Goal: Information Seeking & Learning: Learn about a topic

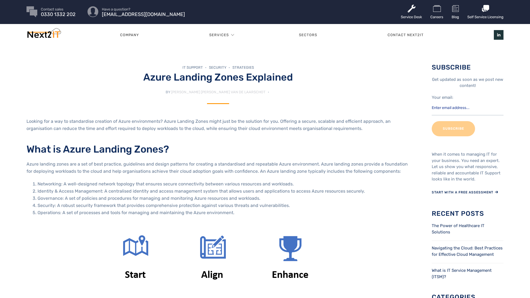
scroll to position [1, 0]
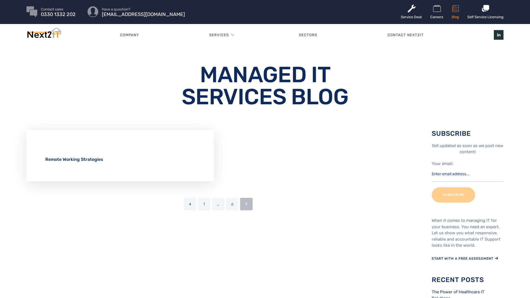
scroll to position [1, 0]
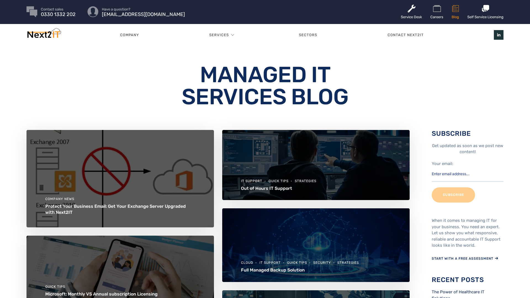
scroll to position [1, 0]
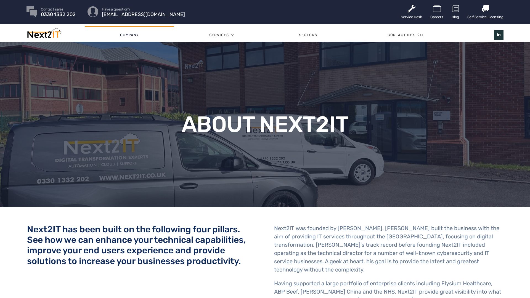
scroll to position [1, 0]
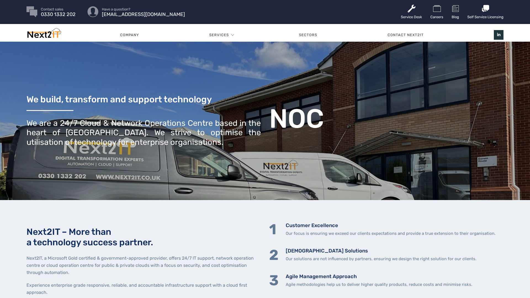
scroll to position [1, 0]
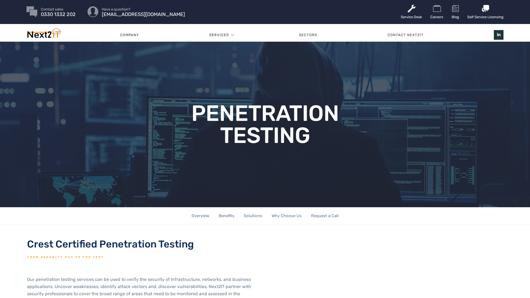
scroll to position [1, 0]
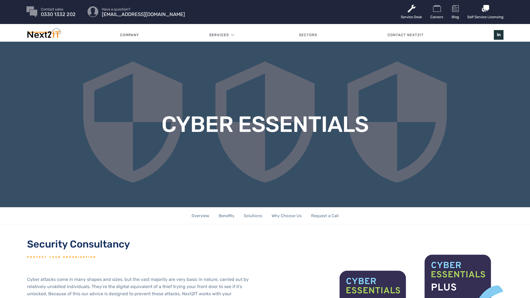
scroll to position [1, 0]
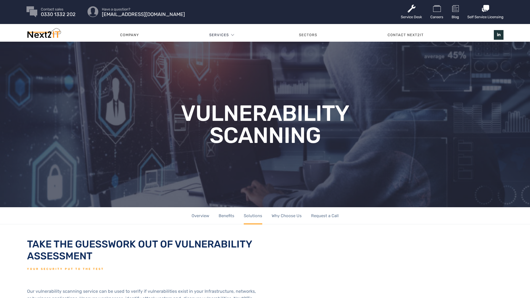
scroll to position [1, 0]
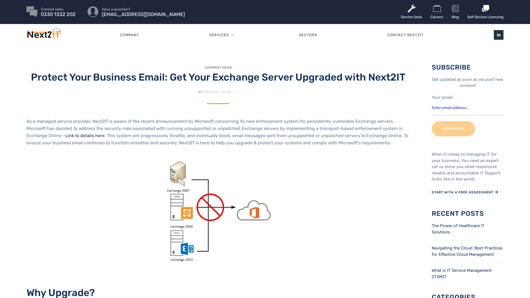
scroll to position [1, 0]
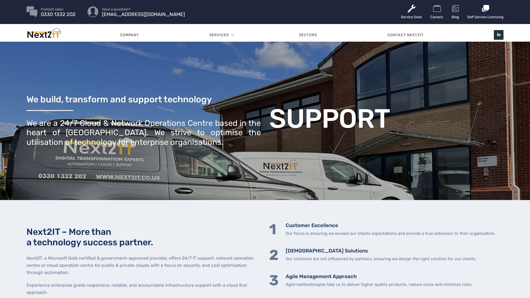
scroll to position [1, 0]
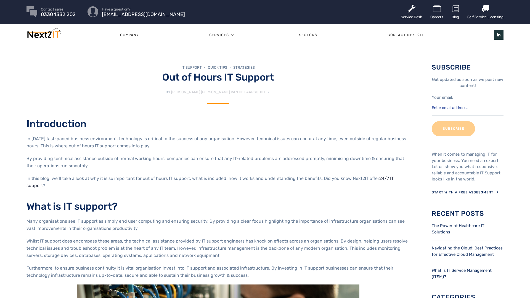
scroll to position [1, 0]
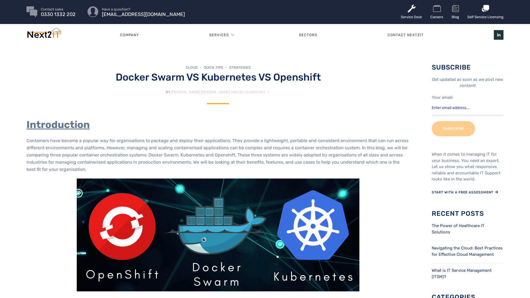
scroll to position [1, 0]
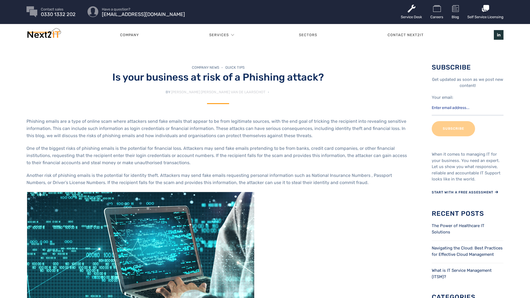
scroll to position [1, 0]
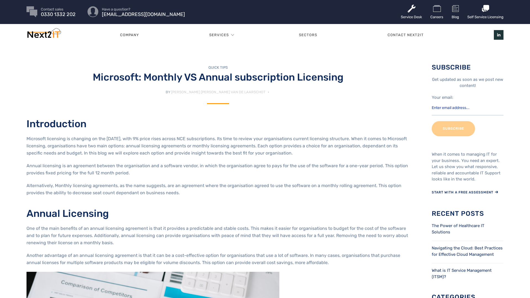
scroll to position [1, 0]
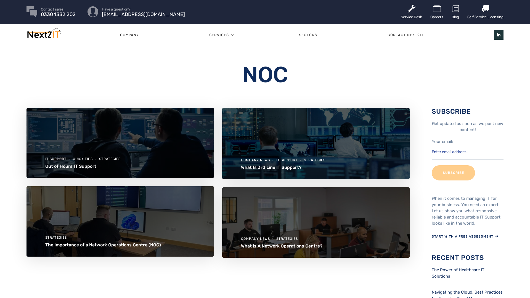
scroll to position [1, 0]
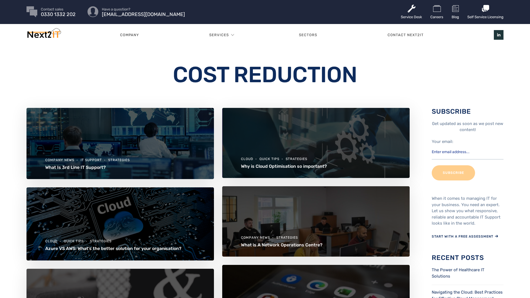
scroll to position [1, 0]
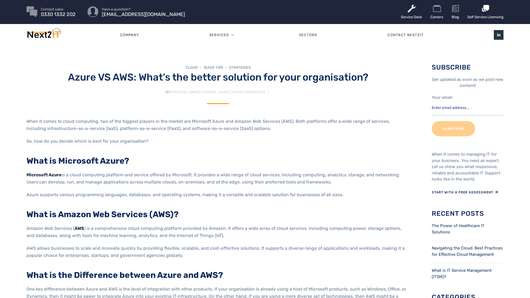
scroll to position [1, 0]
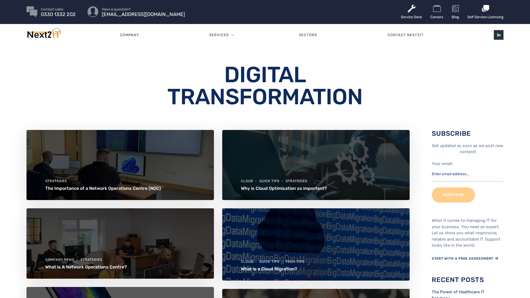
scroll to position [1, 0]
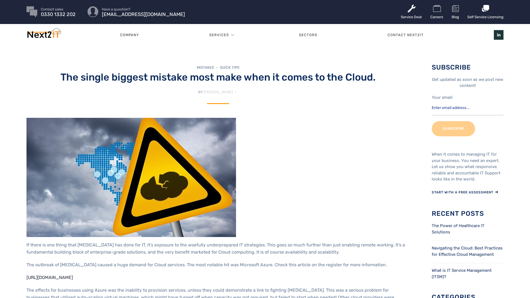
scroll to position [1, 0]
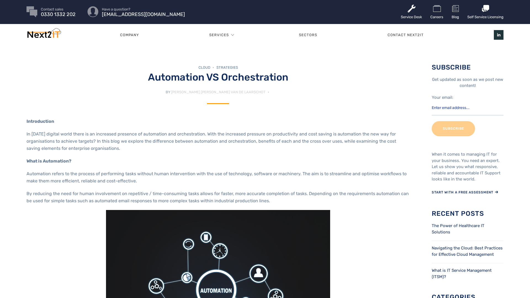
scroll to position [1, 0]
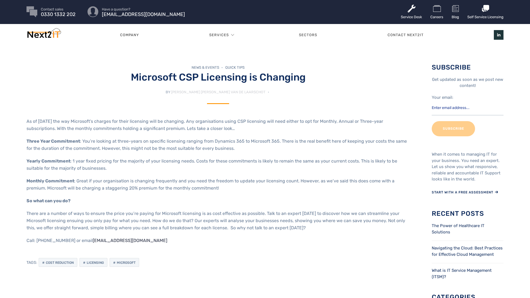
scroll to position [1, 0]
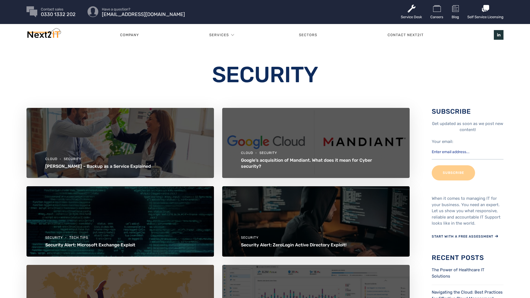
scroll to position [1, 0]
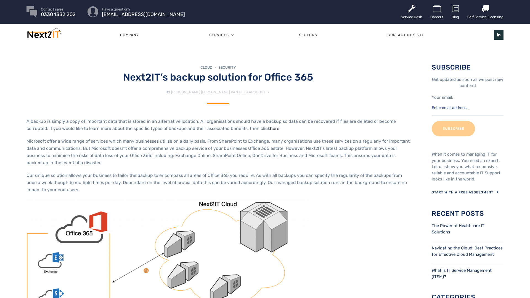
scroll to position [1, 0]
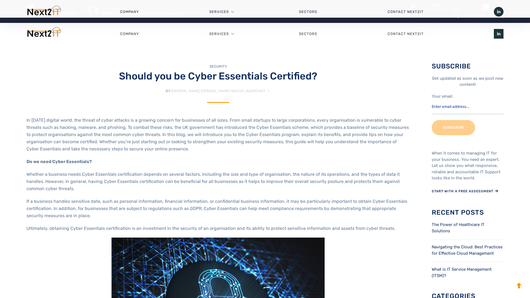
scroll to position [287, 0]
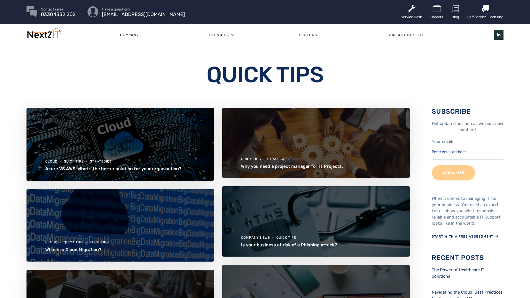
scroll to position [1, 0]
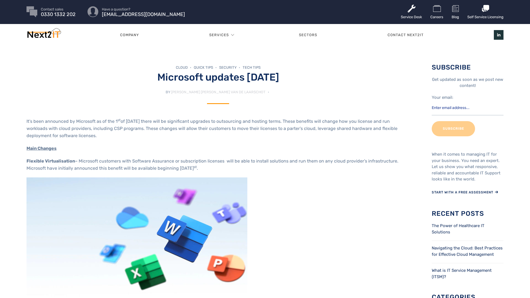
scroll to position [1, 0]
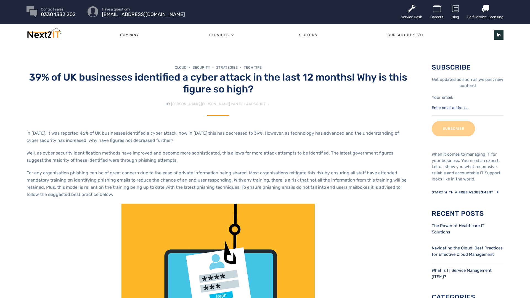
scroll to position [1, 0]
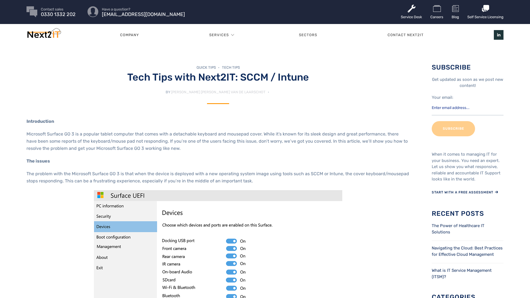
scroll to position [1, 0]
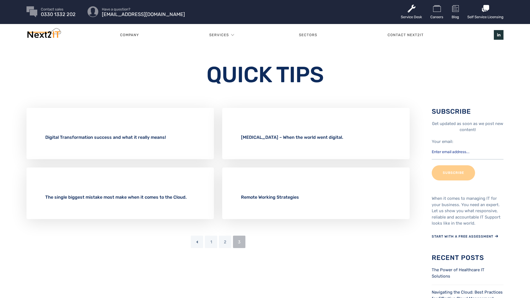
scroll to position [1, 0]
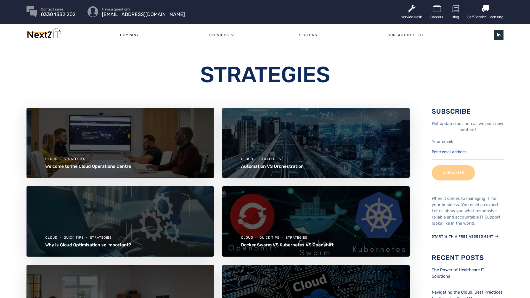
scroll to position [1, 0]
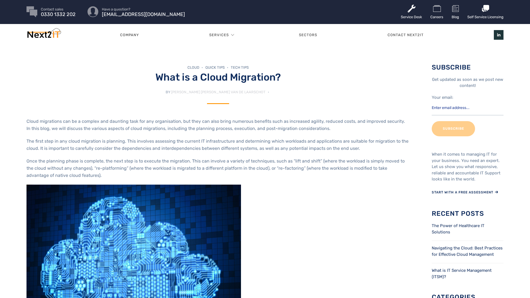
scroll to position [1, 0]
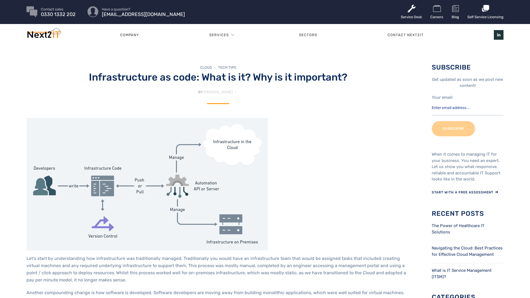
scroll to position [1, 0]
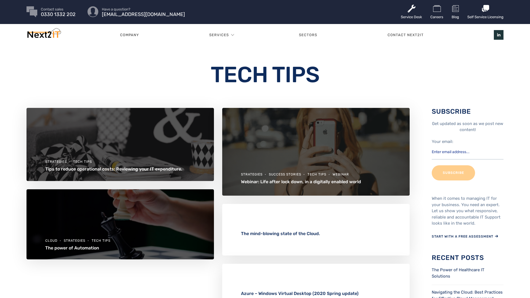
scroll to position [1, 0]
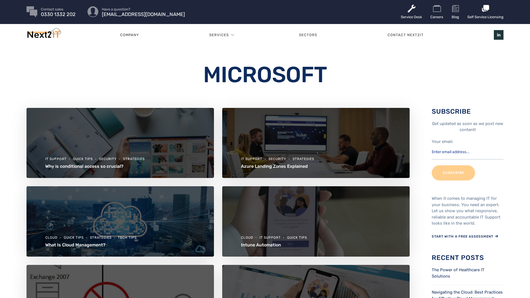
scroll to position [1, 0]
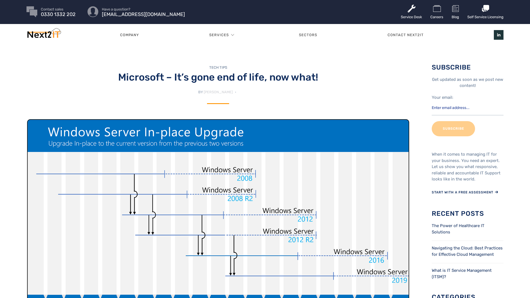
scroll to position [1, 0]
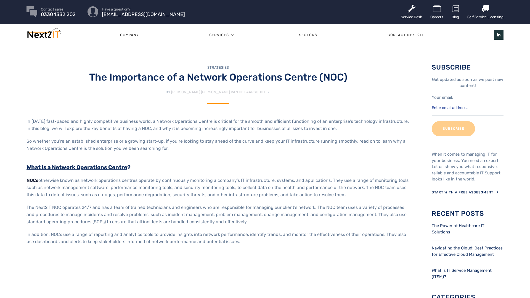
scroll to position [1, 0]
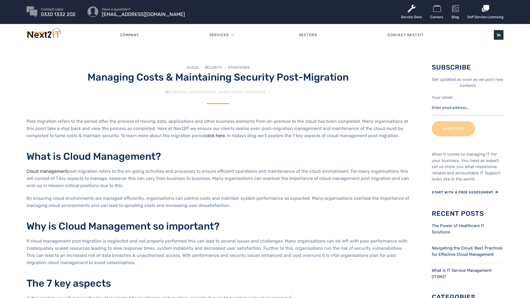
scroll to position [1, 0]
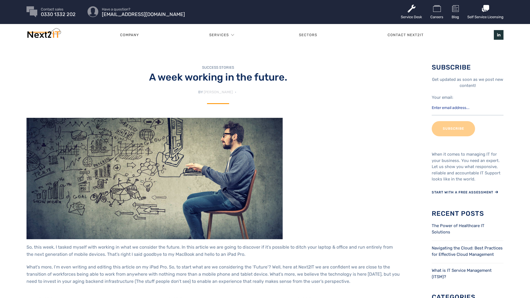
scroll to position [1, 0]
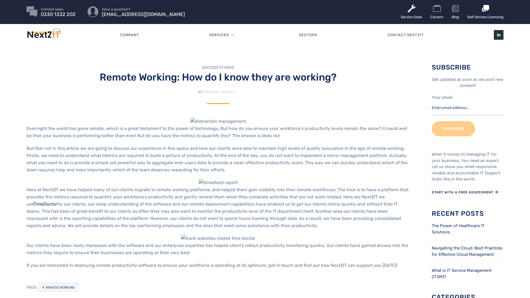
scroll to position [1, 0]
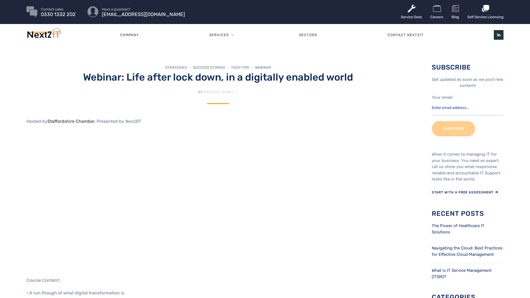
scroll to position [1, 0]
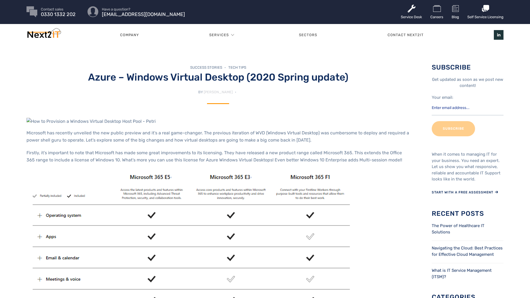
scroll to position [1, 0]
